Goal: Transaction & Acquisition: Purchase product/service

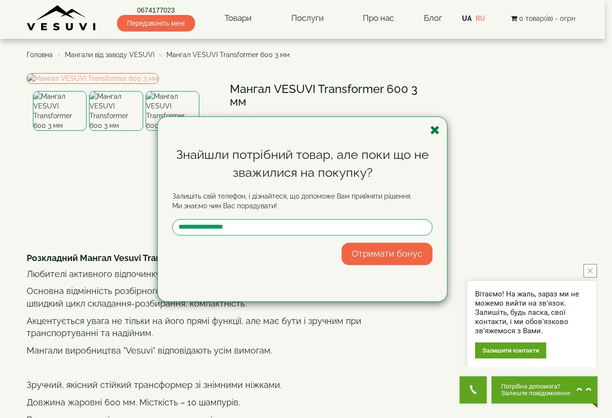
click at [434, 130] on icon "button" at bounding box center [435, 130] width 10 height 12
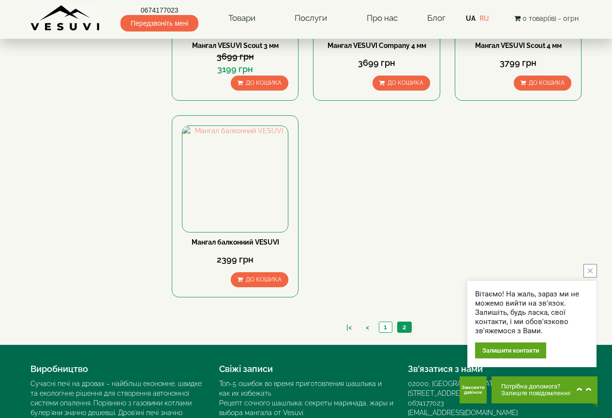
scroll to position [629, 0]
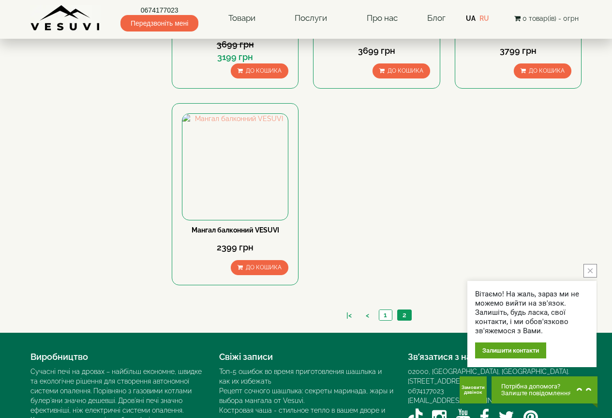
click at [590, 270] on icon "close button" at bounding box center [590, 270] width 5 height 5
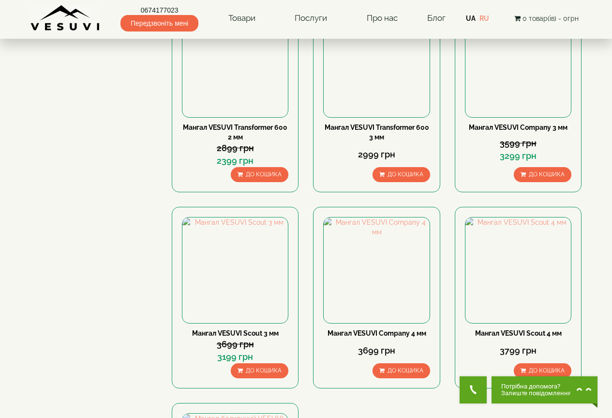
scroll to position [242, 0]
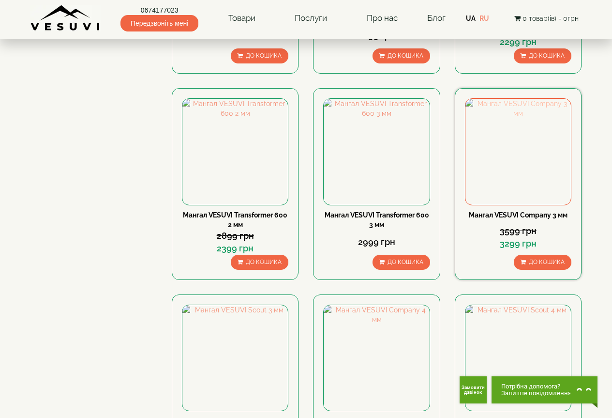
click at [500, 155] on img at bounding box center [519, 152] width 106 height 106
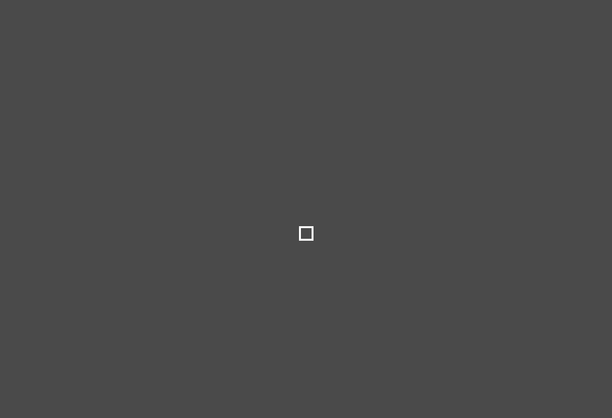
select select
